Goal: Task Accomplishment & Management: Complete application form

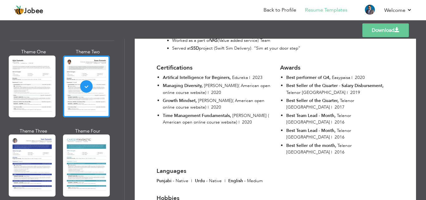
scroll to position [1205, 0]
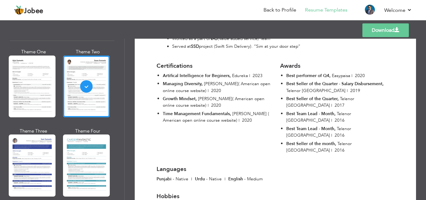
click at [375, 30] on link "Download" at bounding box center [386, 30] width 47 height 14
click at [271, 10] on link "Back to Profile" at bounding box center [280, 10] width 33 height 7
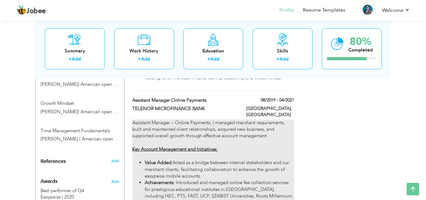
scroll to position [468, 0]
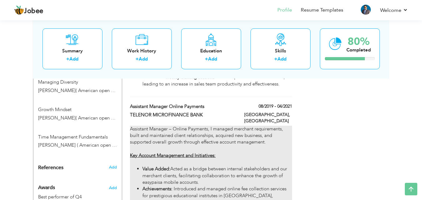
type input "Assistant Manager Online Payments"
type input "TELENOR MICROFINANCE BANK"
type input "08/2019"
type input "04/2021"
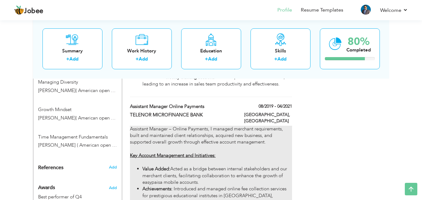
type input "[GEOGRAPHIC_DATA]"
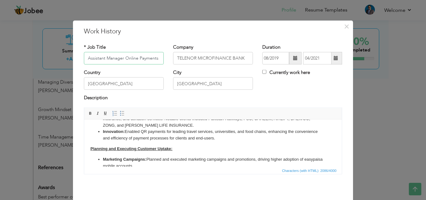
scroll to position [94, 0]
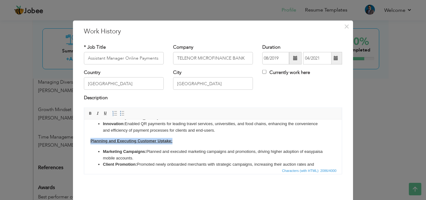
drag, startPoint x: 177, startPoint y: 133, endPoint x: 81, endPoint y: 135, distance: 96.5
click at [84, 135] on html "Assistant Manager – Online Payments, I managed merchant requirements, built and…" at bounding box center [213, 123] width 258 height 195
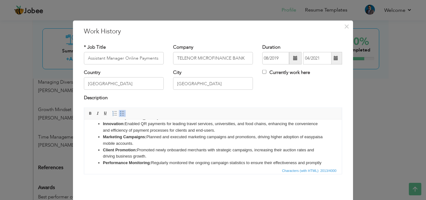
scroll to position [96, 0]
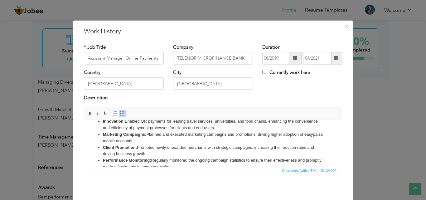
drag, startPoint x: 191, startPoint y: 163, endPoint x: 89, endPoint y: 154, distance: 102.7
click at [89, 154] on html "Assistant Manager – Online Payments, I managed merchant requirements, built and…" at bounding box center [213, 113] width 258 height 180
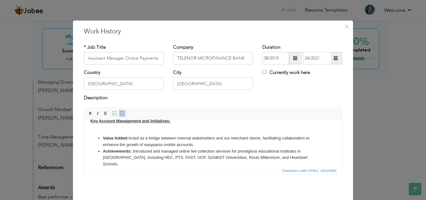
scroll to position [21, 0]
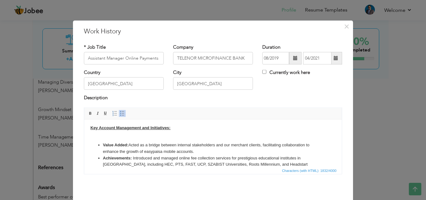
click at [126, 137] on body "Assistant Manager – Online Payments, I managed merchant requirements, built and…" at bounding box center [213, 182] width 245 height 155
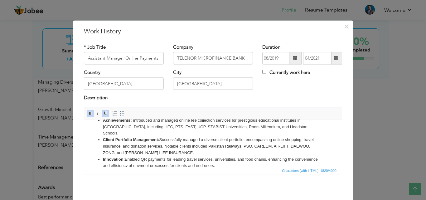
scroll to position [83, 0]
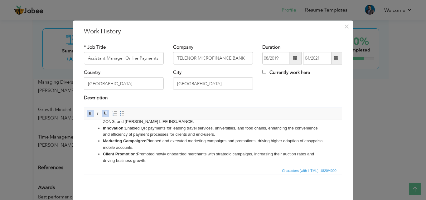
drag, startPoint x: 149, startPoint y: 154, endPoint x: 95, endPoint y: 148, distance: 54.7
click at [95, 148] on ul "Value Added: Acted as a bridge between internal stakeholders and our merchant c…" at bounding box center [213, 118] width 245 height 91
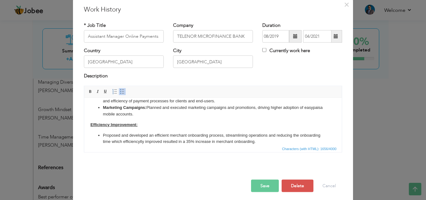
scroll to position [25, 0]
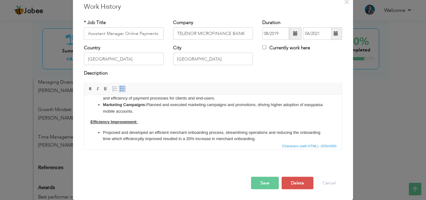
click at [257, 184] on button "Save" at bounding box center [265, 183] width 28 height 12
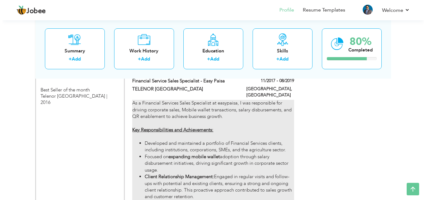
scroll to position [718, 0]
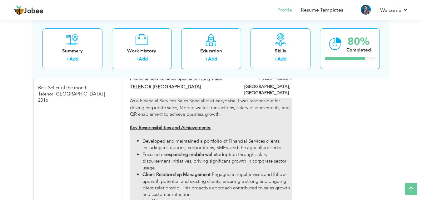
click at [228, 171] on li "Client Relationship Management: Engaged in regular visits and follow-ups with p…" at bounding box center [216, 184] width 149 height 27
type input "Financial Service Sales Specialist - Easy Paisa"
type input "TELENOR [GEOGRAPHIC_DATA]"
type input "11/2017"
type input "08/2019"
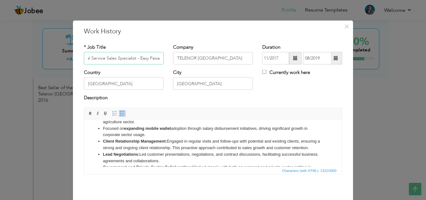
scroll to position [42, 0]
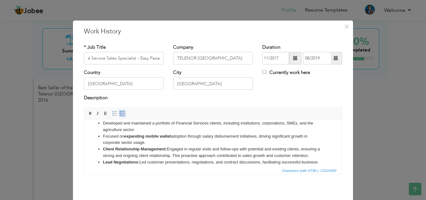
click at [165, 149] on strong "Client Relationship Management:" at bounding box center [135, 148] width 64 height 5
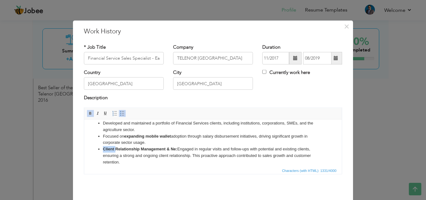
drag, startPoint x: 115, startPoint y: 150, endPoint x: 103, endPoint y: 150, distance: 12.2
click at [103, 150] on strong "Client Relationship Management & Ne:" at bounding box center [140, 148] width 74 height 5
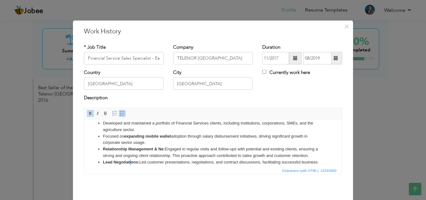
click at [130, 162] on li "Lead Negotiations: Led customer presentations, negotiations, and contract discu…" at bounding box center [213, 165] width 220 height 13
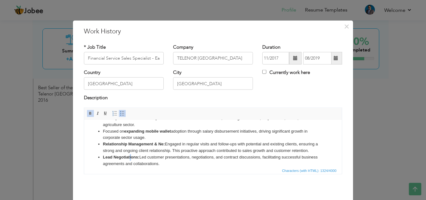
click at [130, 162] on ul "Developed and maintained a portfolio of Financial Services clients, including i…" at bounding box center [213, 150] width 245 height 71
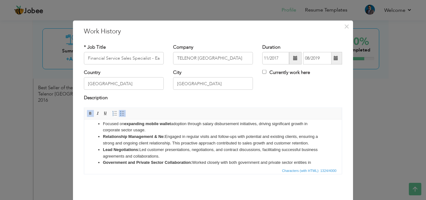
click at [125, 147] on strong "Lead Negotiations:" at bounding box center [121, 149] width 37 height 5
copy strong "Negotiations"
click at [162, 135] on strong "Relationship Management & Ne:" at bounding box center [134, 136] width 62 height 5
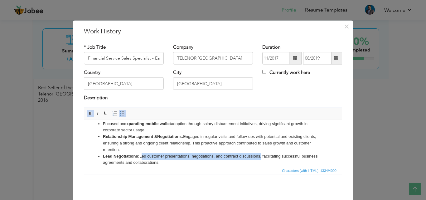
drag, startPoint x: 140, startPoint y: 157, endPoint x: 262, endPoint y: 154, distance: 121.8
click at [262, 154] on li "Lead Negotiations: Led customer presentations, negotiations, and contract discu…" at bounding box center [213, 159] width 220 height 13
copy li "Led customer presentations, negotiations, and contract discussions"
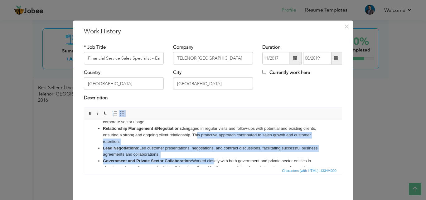
scroll to position [71, 0]
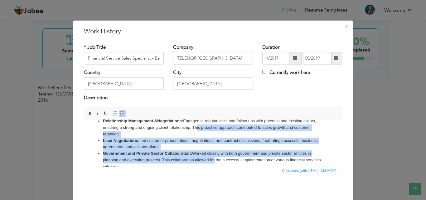
drag, startPoint x: 194, startPoint y: 142, endPoint x: 214, endPoint y: 161, distance: 27.4
click at [214, 161] on ul "Developed and maintained a portfolio of Financial Services clients, including i…" at bounding box center [213, 131] width 245 height 78
click at [194, 146] on li "Lead Negotiations: Led customer presentations, negotiations, and contract discu…" at bounding box center [213, 143] width 220 height 13
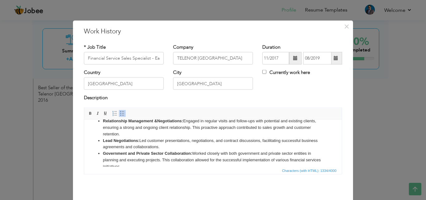
drag, startPoint x: 193, startPoint y: 125, endPoint x: 197, endPoint y: 144, distance: 18.9
click at [197, 144] on ul "Developed and maintained a portfolio of Financial Services clients, including i…" at bounding box center [213, 131] width 245 height 78
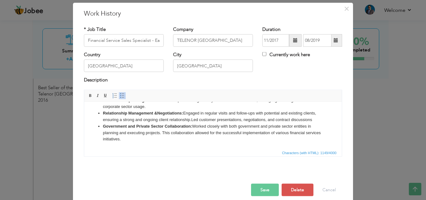
scroll to position [25, 0]
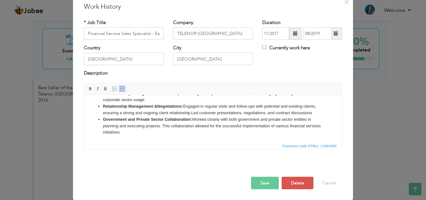
click at [300, 126] on li "Government and Private Sector Collaboration: Worked closely with both governmen…" at bounding box center [213, 125] width 220 height 19
copy li "financial"
click at [146, 125] on li "Government and Private Sector Collaboration: Worked closely with both governmen…" at bounding box center [213, 125] width 220 height 19
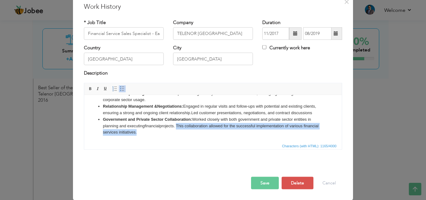
drag, startPoint x: 180, startPoint y: 125, endPoint x: 190, endPoint y: 135, distance: 14.1
click at [190, 135] on li "Government and Private Sector Collaboration: Worked closely with both governmen…" at bounding box center [213, 125] width 220 height 19
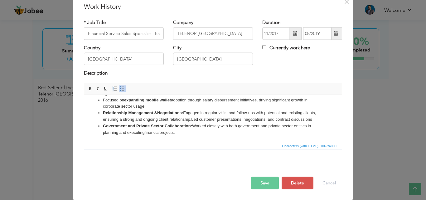
click at [147, 131] on li "Government and Private Sector Collaboration: Worked closely with both governmen…" at bounding box center [213, 129] width 220 height 13
click at [210, 133] on li "Government and Private Sector Collaboration: Worked closely with both governmen…" at bounding box center [213, 129] width 220 height 13
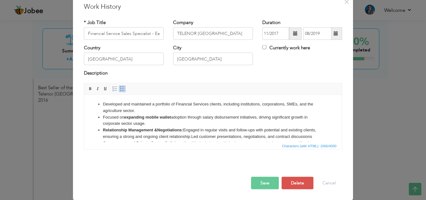
scroll to position [23, 0]
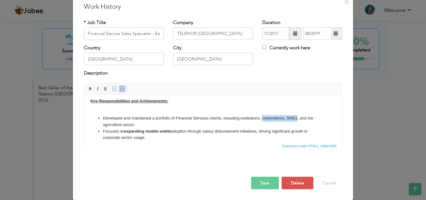
drag, startPoint x: 263, startPoint y: 119, endPoint x: 297, endPoint y: 117, distance: 34.1
click at [297, 117] on li "Developed and maintained a portfolio of Financial Services clients, including i…" at bounding box center [213, 121] width 220 height 13
click at [112, 122] on li "Developed and maintained a portfolio of Financial Services clients, including i…" at bounding box center [213, 121] width 220 height 13
click at [150, 119] on li "Developed and maintained a portfolio of Financial Services clients, including i…" at bounding box center [213, 121] width 220 height 13
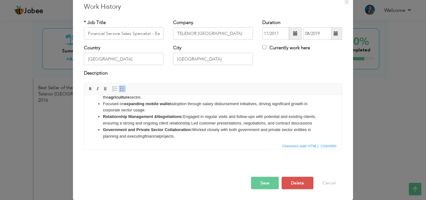
scroll to position [54, 0]
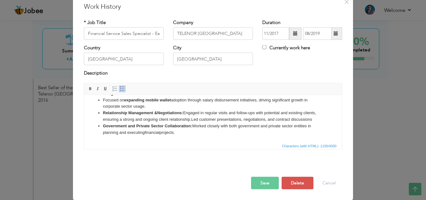
click at [259, 177] on button "Save" at bounding box center [265, 183] width 28 height 12
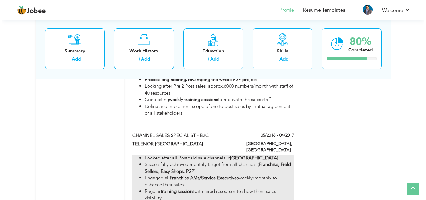
scroll to position [905, 0]
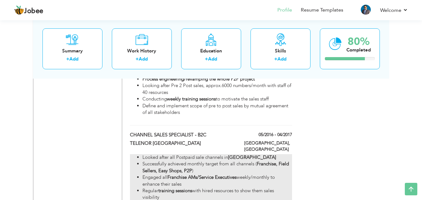
click at [215, 188] on li "Regular training sessions with hired resources to show them sales visibility" at bounding box center [216, 194] width 149 height 13
type input "CHANNEL SALES SPECIALIST - B2C"
type input "05/2016"
type input "04/2017"
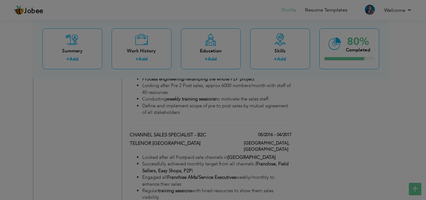
scroll to position [0, 0]
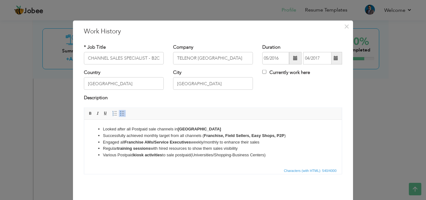
click at [264, 142] on li "Engaged all Franchise AMs/Service Executives weekly/monthly to enhance their sa…" at bounding box center [213, 142] width 220 height 7
drag, startPoint x: 126, startPoint y: 141, endPoint x: 193, endPoint y: 139, distance: 66.8
click at [193, 139] on li "Engaged all Franchise AMs/Service Executives weekly/monthly to enhance their sa…" at bounding box center [213, 142] width 220 height 7
copy li "Franchise AMs/Service Executives"
click at [190, 148] on li "Regular training sessions with hired resources to show them sales visibility" at bounding box center [213, 148] width 220 height 7
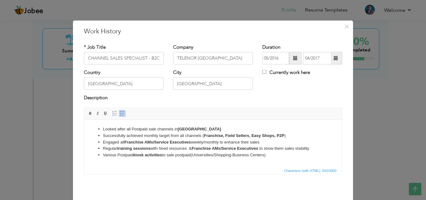
click at [191, 146] on li "Regular training sessions with hired resources & Franchise AMs/Service Executiv…" at bounding box center [213, 148] width 220 height 7
drag, startPoint x: 102, startPoint y: 141, endPoint x: 276, endPoint y: 141, distance: 173.8
click at [276, 141] on ul "Looked after all Postpaid sale channels in North Region Successfully achieved m…" at bounding box center [213, 142] width 245 height 32
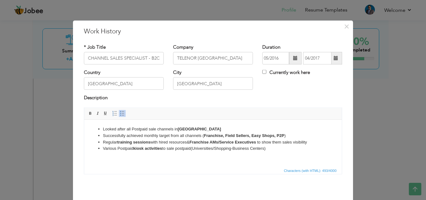
click at [197, 141] on strong "Franchise AMs/Service Executives" at bounding box center [222, 142] width 66 height 5
click at [283, 149] on li "Various Postpaid kiosk activities to sale postpaid(Universities/Shopping-Busine…" at bounding box center [213, 148] width 220 height 7
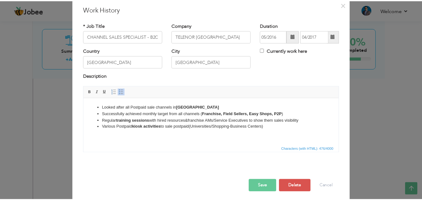
scroll to position [25, 0]
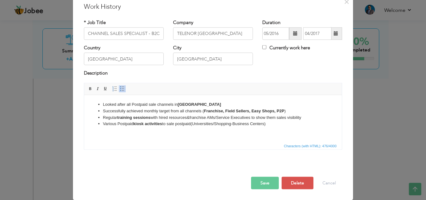
click at [264, 184] on button "Save" at bounding box center [265, 183] width 28 height 12
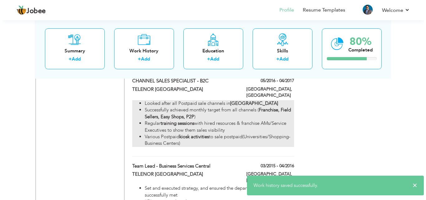
scroll to position [968, 0]
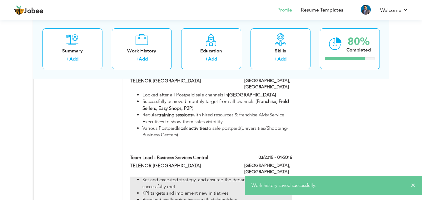
click at [217, 177] on li "Set and executed strategy, and ensured the department’s objectives are successf…" at bounding box center [216, 183] width 149 height 13
type input "Team Lead - Business Services Central"
type input "03/2015"
type input "04/2016"
type input "[GEOGRAPHIC_DATA]"
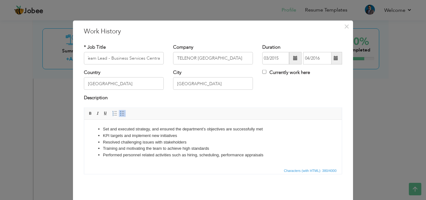
scroll to position [0, 0]
drag, startPoint x: 189, startPoint y: 142, endPoint x: 97, endPoint y: 143, distance: 91.8
click at [97, 143] on ul "Set and executed strategy, and ensured the department’s objectives are successf…" at bounding box center [213, 142] width 245 height 32
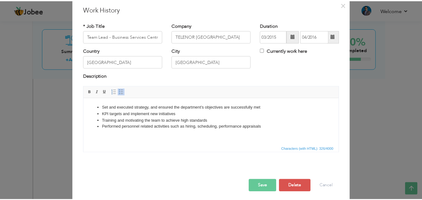
scroll to position [25, 0]
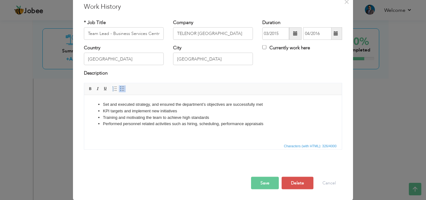
click at [260, 177] on button "Save" at bounding box center [265, 183] width 28 height 12
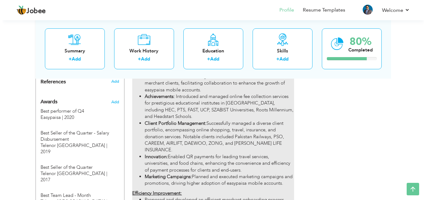
scroll to position [562, 0]
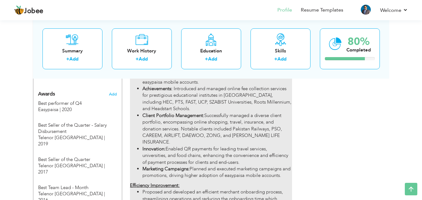
click at [218, 146] on li "Innovation: Enabled QR payments for leading travel services, universities, and …" at bounding box center [216, 156] width 149 height 20
type input "Assistant Manager Online Payments"
type input "TELENOR MICROFINANCE BANK"
type input "08/2019"
type input "04/2021"
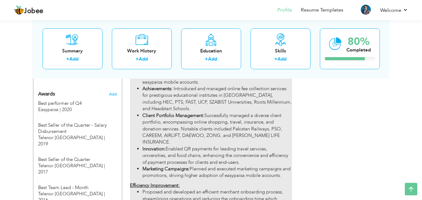
type input "[GEOGRAPHIC_DATA]"
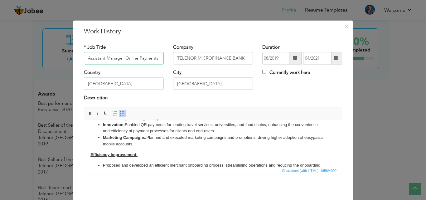
scroll to position [94, 0]
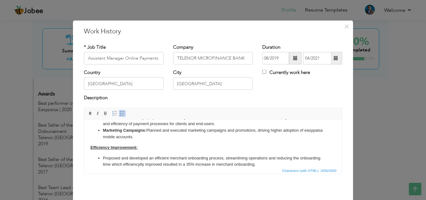
click at [157, 131] on li "Marketing Campaigns: Planned and executed marketing campaigns and promotions, d…" at bounding box center [213, 133] width 220 height 13
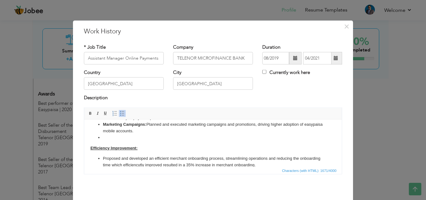
scroll to position [101, 0]
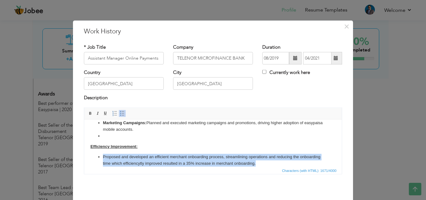
drag, startPoint x: 103, startPoint y: 148, endPoint x: 294, endPoint y: 159, distance: 191.3
click at [294, 159] on li "Proposed and developed an efficient merchant onboarding process, streamlining o…" at bounding box center [213, 160] width 220 height 13
copy li "Proposed and developed an efficient merchant onboarding process, streamlining o…"
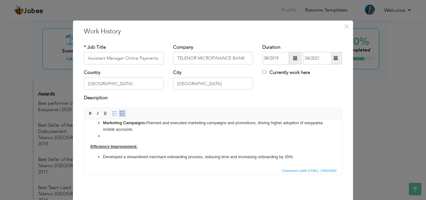
scroll to position [95, 0]
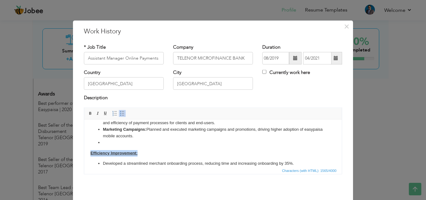
drag, startPoint x: 142, startPoint y: 148, endPoint x: 87, endPoint y: 144, distance: 55.1
click at [87, 144] on html "Assistant Manager – Online Payments, I managed merchant requirements, built and…" at bounding box center [213, 99] width 258 height 148
click at [105, 139] on li at bounding box center [213, 142] width 220 height 7
click at [103, 127] on strong "Marketing Campaigns:" at bounding box center [124, 129] width 43 height 5
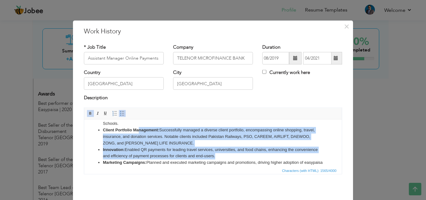
scroll to position [56, 0]
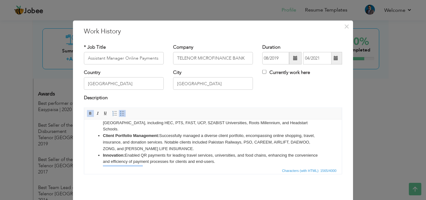
drag, startPoint x: 103, startPoint y: 121, endPoint x: 134, endPoint y: 160, distance: 50.0
click at [138, 165] on strong "Marketing Campaigns:" at bounding box center [124, 167] width 43 height 5
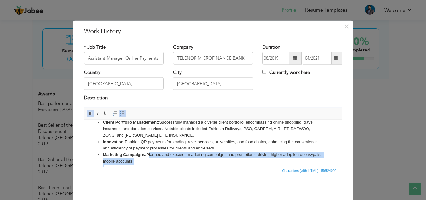
scroll to position [72, 0]
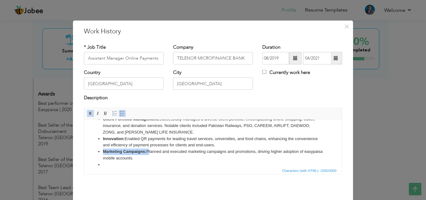
drag, startPoint x: 147, startPoint y: 161, endPoint x: 104, endPoint y: 143, distance: 46.9
click at [104, 148] on li "Marketing Campaigns: Planned and executed marketing campaigns and promotions, d…" at bounding box center [213, 154] width 220 height 13
copy li "Marketing Campaigns:"
click at [111, 140] on li "Innovation: Enabled QR payments for leading travel services, universities, and …" at bounding box center [213, 141] width 220 height 13
click at [108, 161] on li at bounding box center [213, 164] width 220 height 7
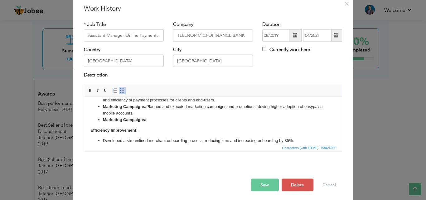
scroll to position [25, 0]
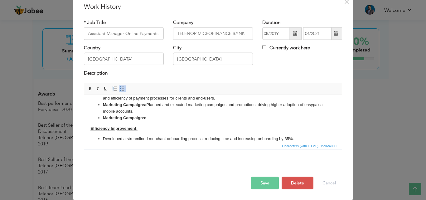
drag, startPoint x: 104, startPoint y: 132, endPoint x: 291, endPoint y: 128, distance: 186.4
click at [291, 128] on body "Assistant Manager – Online Payments, I managed merchant requirements, built and…" at bounding box center [213, 74] width 245 height 135
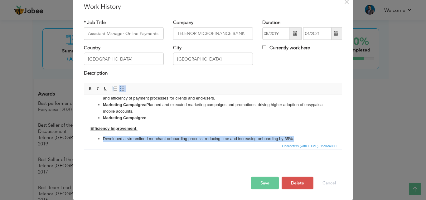
drag, startPoint x: 298, startPoint y: 132, endPoint x: 103, endPoint y: 137, distance: 195.8
click at [103, 137] on html "Assistant Manager – Online Payments, I managed merchant requirements, built and…" at bounding box center [213, 74] width 258 height 148
copy li "Developed a streamlined merchant onboarding process, reducing time and increasi…"
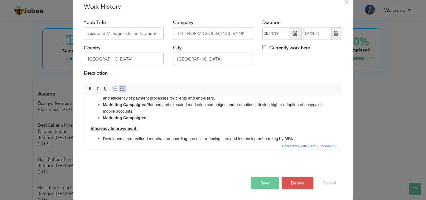
click at [154, 115] on li "Marketing Campaigns: ​​​​​​​" at bounding box center [213, 118] width 220 height 7
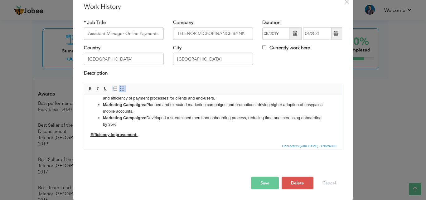
click at [289, 143] on span "Characters (with HTML): 1702/4000" at bounding box center [309, 146] width 57 height 6
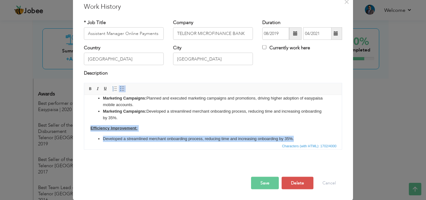
drag, startPoint x: 297, startPoint y: 137, endPoint x: 77, endPoint y: 116, distance: 220.1
click at [84, 116] on html "Assistant Manager – Online Payments, I managed merchant requirements, built and…" at bounding box center [213, 71] width 258 height 154
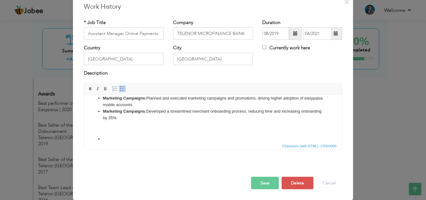
click at [135, 137] on html "Assistant Manager – Online Payments, I managed merchant requirements, built and…" at bounding box center [213, 71] width 258 height 154
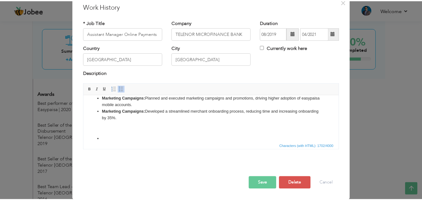
scroll to position [91, 0]
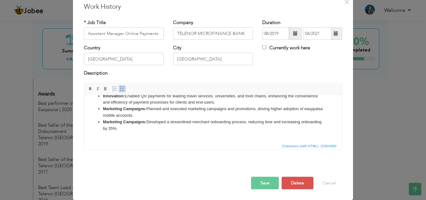
click at [266, 181] on button "Save" at bounding box center [265, 183] width 28 height 12
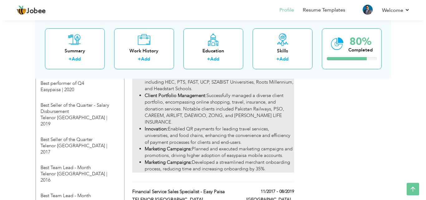
scroll to position [593, 0]
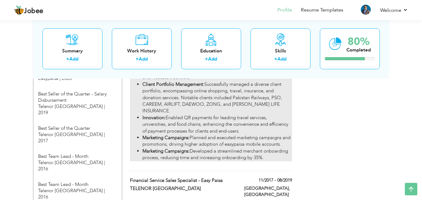
click at [207, 115] on li "Innovation: Enabled QR payments for leading travel services, universities, and …" at bounding box center [216, 125] width 149 height 20
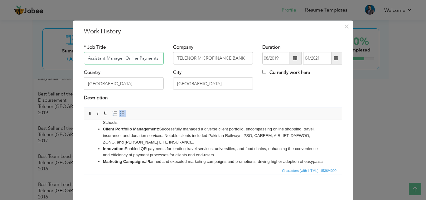
scroll to position [80, 0]
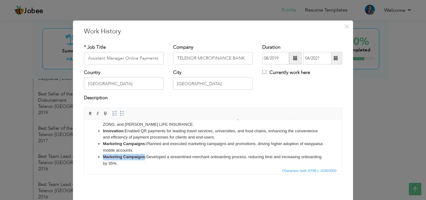
drag, startPoint x: 104, startPoint y: 148, endPoint x: 144, endPoint y: 148, distance: 40.3
click at [144, 154] on strong "Marketing Campaigns:" at bounding box center [124, 156] width 43 height 5
click at [258, 154] on li "Improved Efficiency: Developed a streamlined merchant onboarding process, reduc…" at bounding box center [213, 160] width 220 height 13
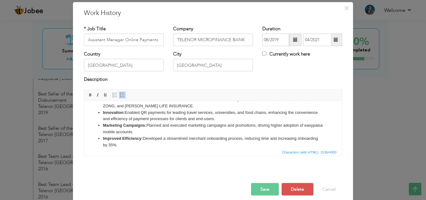
scroll to position [25, 0]
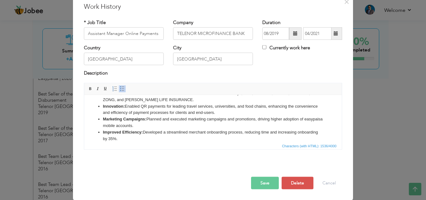
click at [271, 187] on button "Save" at bounding box center [265, 183] width 28 height 12
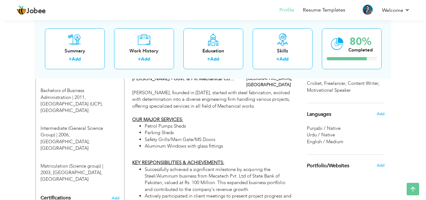
scroll to position [312, 0]
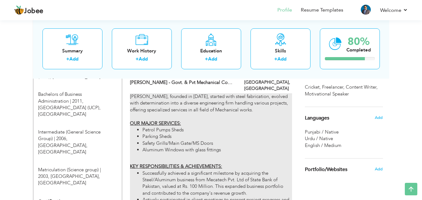
click at [187, 133] on li "Parking Sheds" at bounding box center [216, 136] width 149 height 7
type input "Manager Sales and Marketing"
type input "[PERSON_NAME] - Govt. & Pvt Mechanical Contractors"
type input "05/2021"
type input "07/2023"
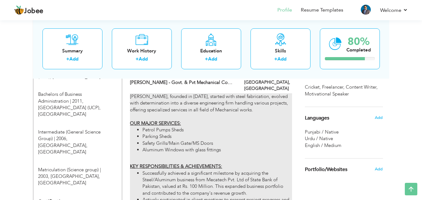
type input "[GEOGRAPHIC_DATA]"
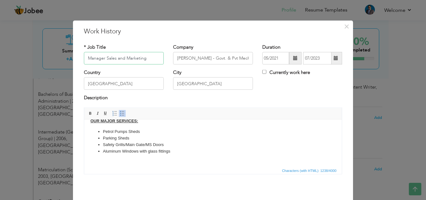
scroll to position [31, 0]
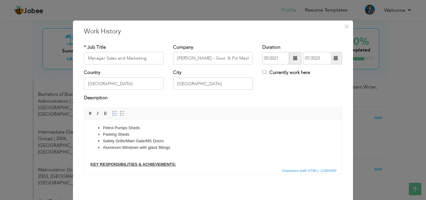
click at [128, 128] on li "Petrol Pumps Sheds" at bounding box center [213, 128] width 220 height 7
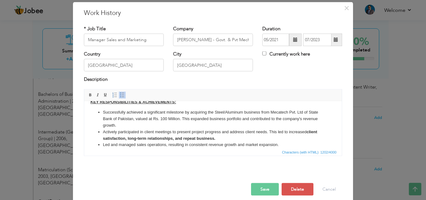
scroll to position [25, 0]
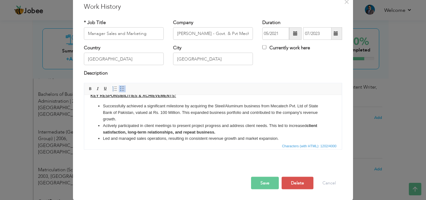
click at [261, 187] on button "Save" at bounding box center [265, 183] width 28 height 12
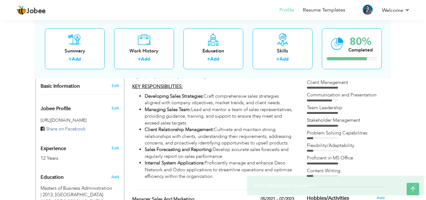
scroll to position [156, 0]
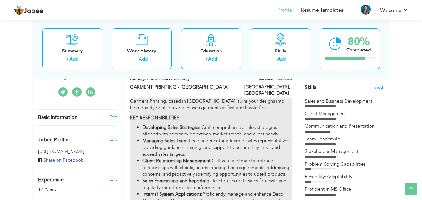
click at [191, 124] on li "Developing Sales Strategies: Craft comprehensive sales strategies aligned with …" at bounding box center [216, 130] width 149 height 13
type input "Manager Sales and Planning"
type input "GARMENT PRINTING - [GEOGRAPHIC_DATA]"
type input "08/2023"
type input "06/2024"
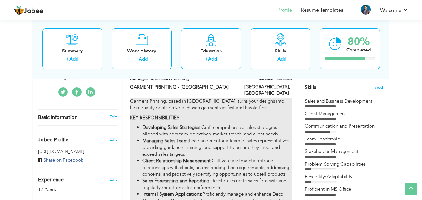
type input "[GEOGRAPHIC_DATA]"
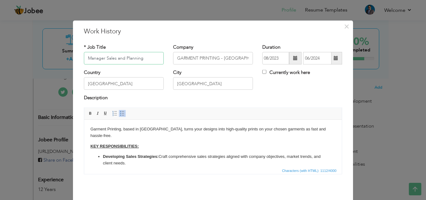
scroll to position [31, 0]
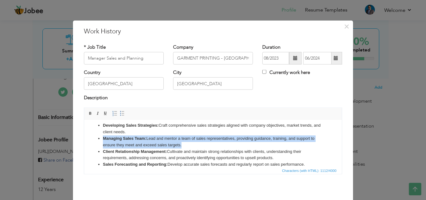
drag, startPoint x: 186, startPoint y: 145, endPoint x: 104, endPoint y: 137, distance: 82.7
click at [104, 137] on li "Managing Sales Team: Lead and mentor a team of sales representatives, providing…" at bounding box center [213, 141] width 220 height 13
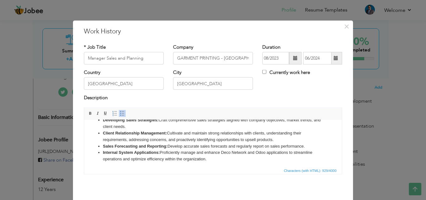
scroll to position [39, 0]
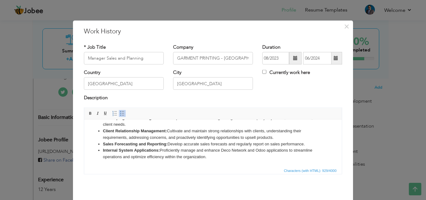
click at [216, 154] on li "Internal System Applications: Proficiently manage and enhance Deco Network and …" at bounding box center [213, 153] width 220 height 13
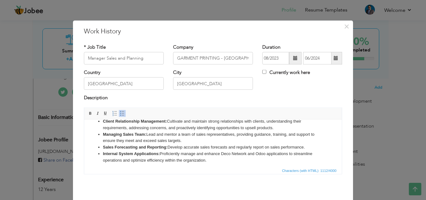
scroll to position [52, 0]
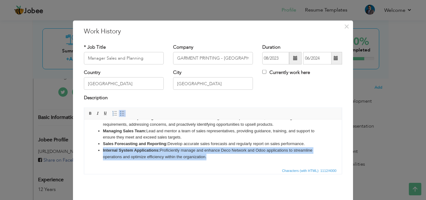
drag, startPoint x: 211, startPoint y: 156, endPoint x: 92, endPoint y: 152, distance: 118.7
click at [92, 152] on ul "Developing Sales Strategies: Craft comprehensive sales strategies aligned with …" at bounding box center [213, 130] width 245 height 58
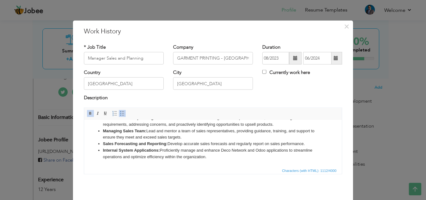
click at [158, 158] on li "Internal System Applications: Proficiently manage and enhance Deco Network and …" at bounding box center [213, 153] width 220 height 13
drag, startPoint x: 208, startPoint y: 155, endPoint x: 164, endPoint y: 159, distance: 45.1
click at [164, 159] on li "Internal System Applications: Proficiently manage and enhance Deco Network and …" at bounding box center [213, 153] width 220 height 13
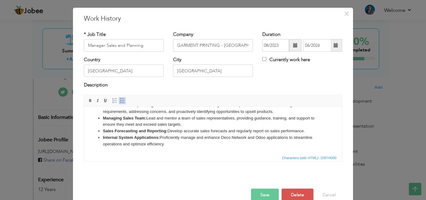
scroll to position [25, 0]
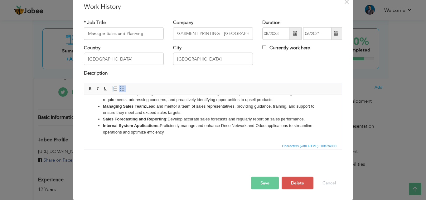
click at [245, 184] on div "Save Save and Continue Delete Cancel" at bounding box center [213, 176] width 268 height 35
click at [260, 183] on button "Save" at bounding box center [265, 183] width 28 height 12
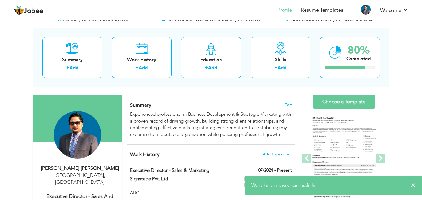
scroll to position [0, 0]
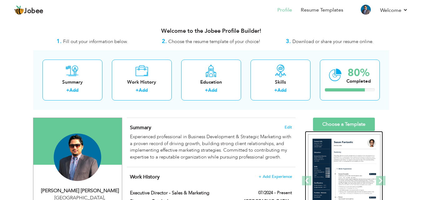
click at [372, 164] on img at bounding box center [344, 181] width 72 height 94
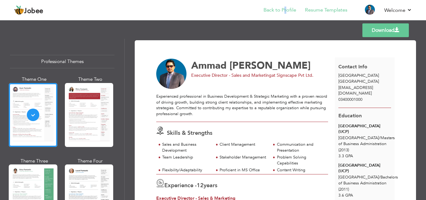
click at [286, 5] on li "Back to Profile" at bounding box center [276, 10] width 42 height 17
click at [283, 8] on link "Back to Profile" at bounding box center [280, 10] width 33 height 7
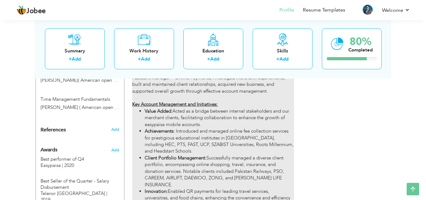
scroll to position [499, 0]
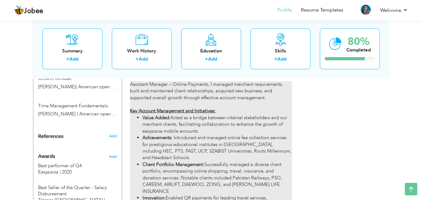
click at [200, 115] on li "Value Added: Acted as a bridge between internal stakeholders and our merchant c…" at bounding box center [216, 125] width 149 height 20
type input "Assistant Manager Online Payments"
type input "TELENOR MICROFINANCE BANK"
type input "08/2019"
type input "04/2021"
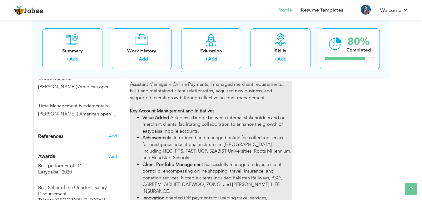
type input "[GEOGRAPHIC_DATA]"
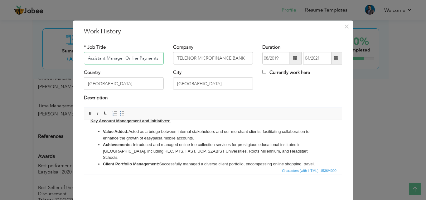
scroll to position [31, 0]
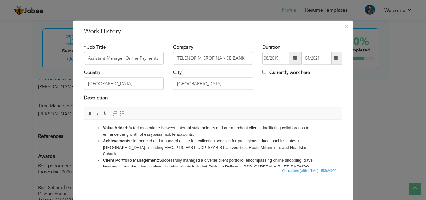
drag, startPoint x: 198, startPoint y: 134, endPoint x: 99, endPoint y: 129, distance: 99.4
click at [103, 129] on li "Value Added: Acted as a bridge between internal stakeholders and our merchant c…" at bounding box center [213, 131] width 220 height 13
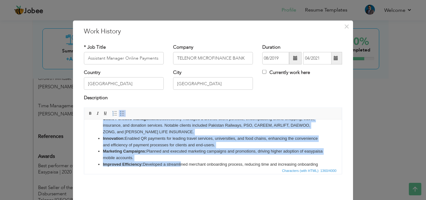
scroll to position [67, 0]
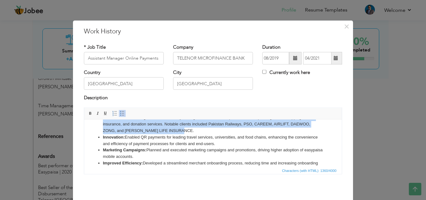
drag, startPoint x: 104, startPoint y: 147, endPoint x: 192, endPoint y: 125, distance: 91.2
click at [192, 125] on li "Client Portfolio Management: Successfully managed a diverse client portfolio, e…" at bounding box center [213, 123] width 220 height 19
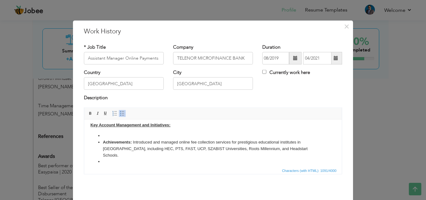
scroll to position [0, 0]
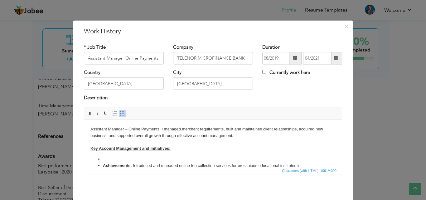
click at [125, 156] on li at bounding box center [213, 159] width 220 height 7
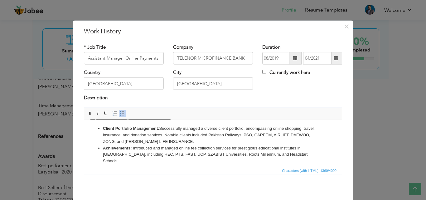
scroll to position [39, 0]
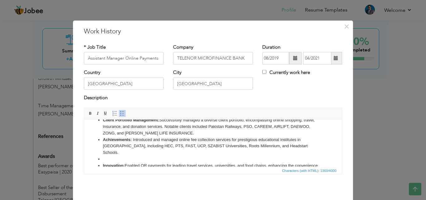
click at [129, 156] on li at bounding box center [213, 159] width 220 height 7
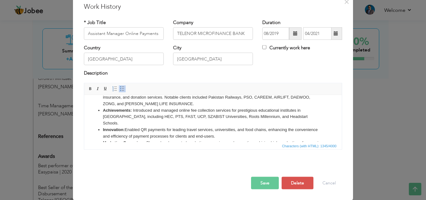
scroll to position [36, 0]
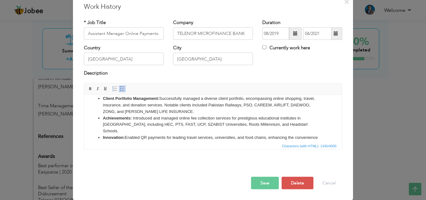
click at [267, 183] on button "Save" at bounding box center [265, 183] width 28 height 12
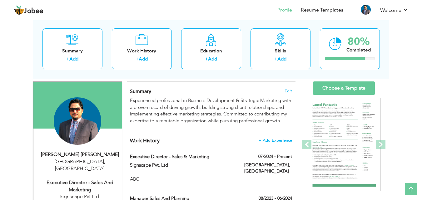
scroll to position [0, 0]
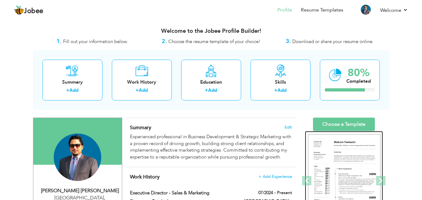
click at [349, 164] on img at bounding box center [344, 181] width 72 height 94
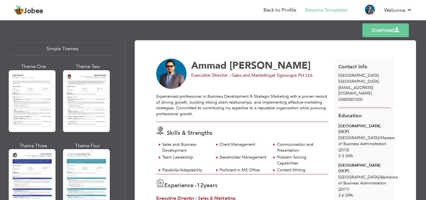
scroll to position [1111, 0]
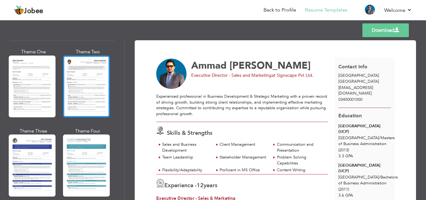
click at [88, 77] on div at bounding box center [86, 87] width 47 height 62
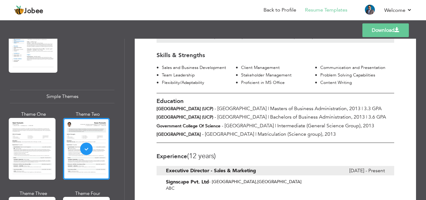
scroll to position [125, 0]
